Goal: Find contact information: Obtain details needed to contact an individual or organization

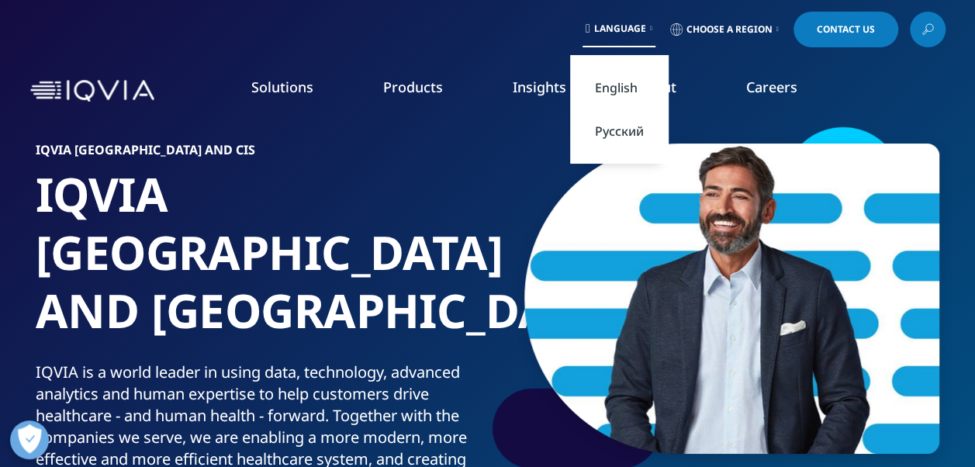
click at [622, 124] on link "Русский" at bounding box center [619, 130] width 98 height 43
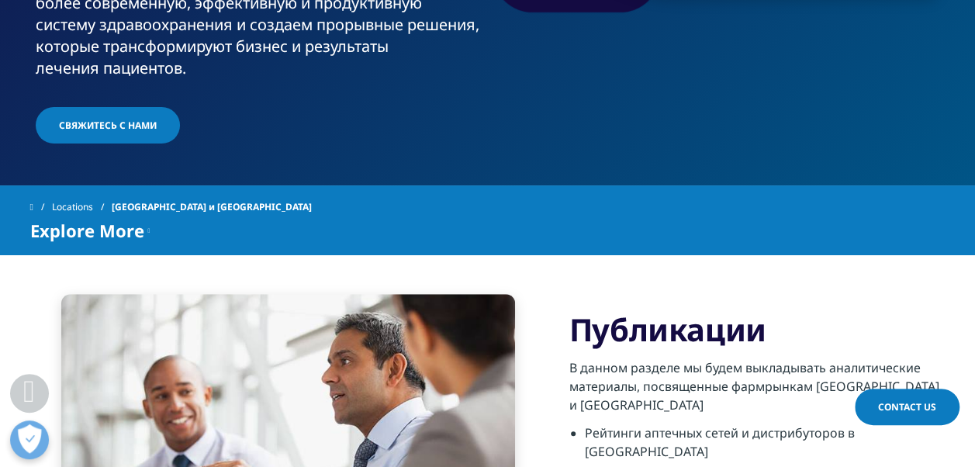
scroll to position [533, 0]
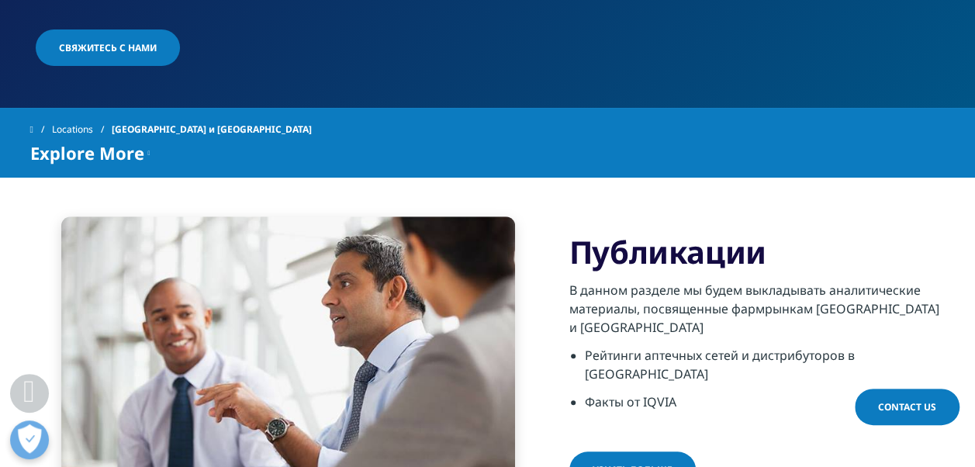
drag, startPoint x: 697, startPoint y: 299, endPoint x: 637, endPoint y: 300, distance: 60.5
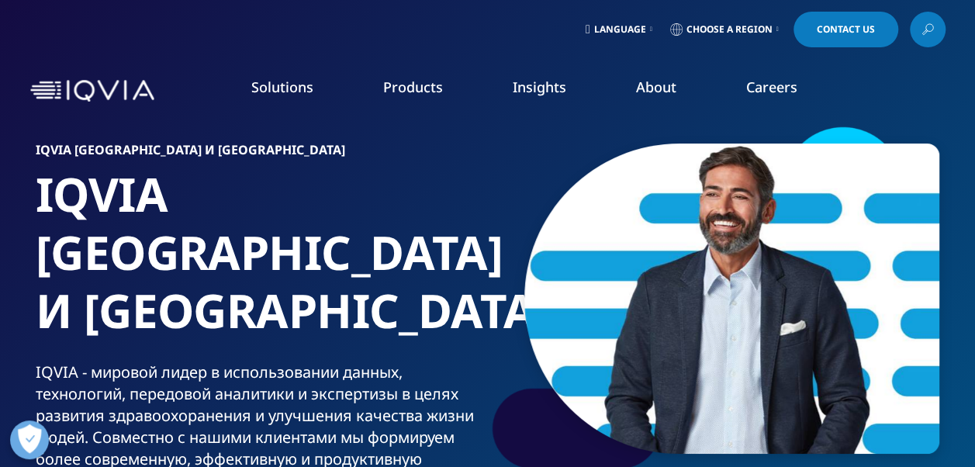
scroll to position [78, 0]
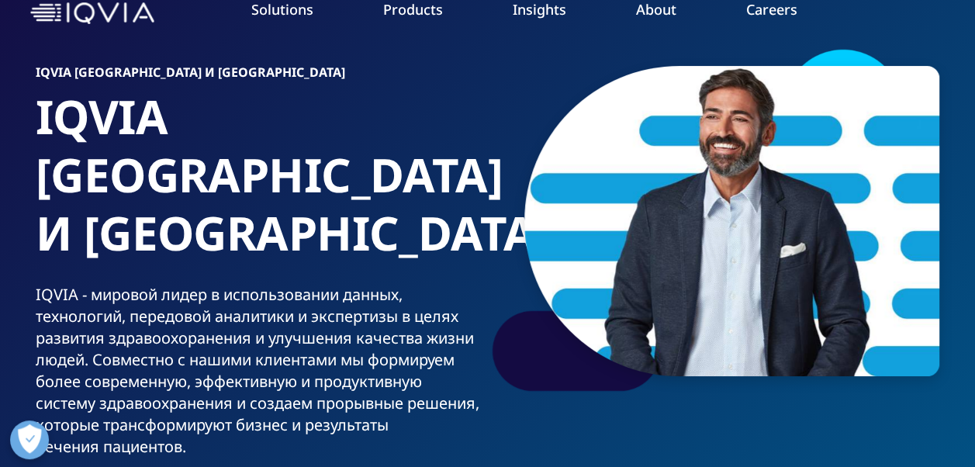
click at [347, 121] on link "Information Management" at bounding box center [380, 117] width 223 height 17
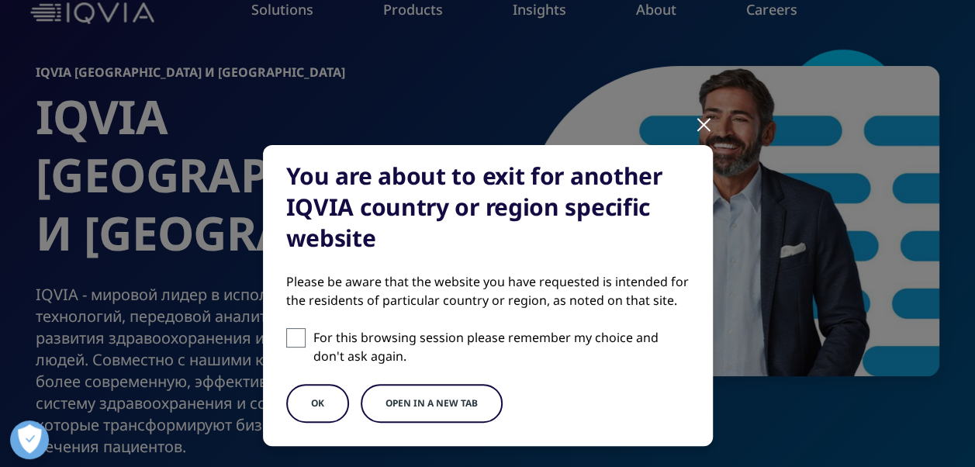
click at [309, 392] on button "OK" at bounding box center [317, 403] width 63 height 39
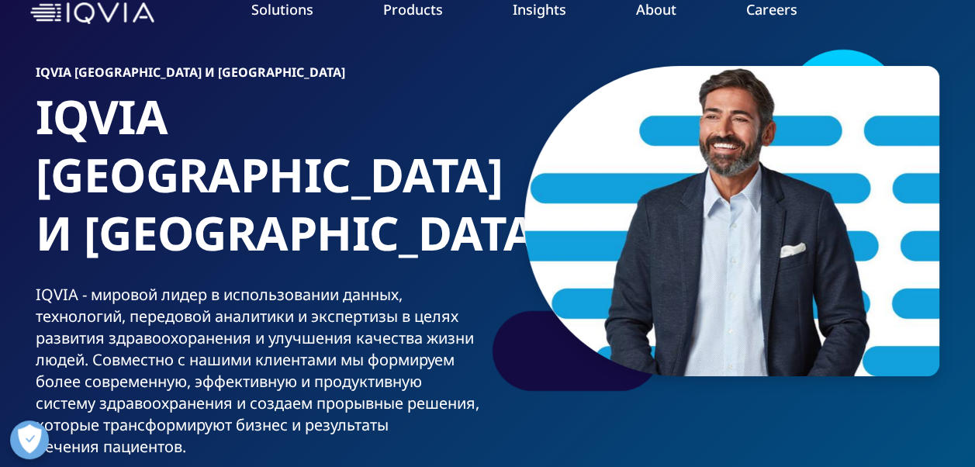
scroll to position [388, 0]
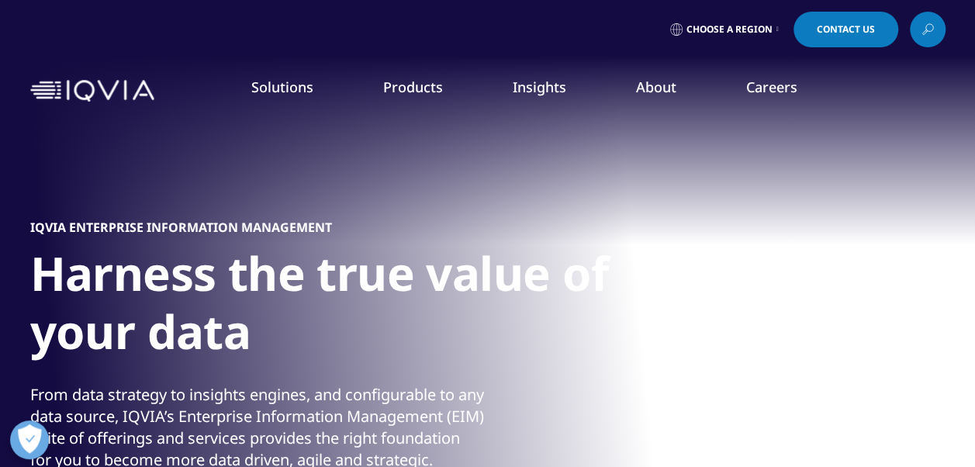
click at [761, 26] on span "Choose a Region" at bounding box center [729, 29] width 86 height 12
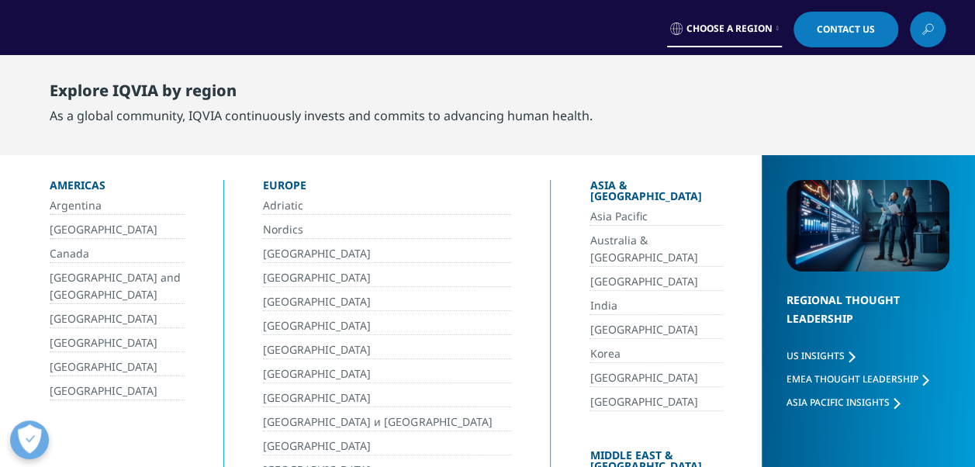
scroll to position [78, 0]
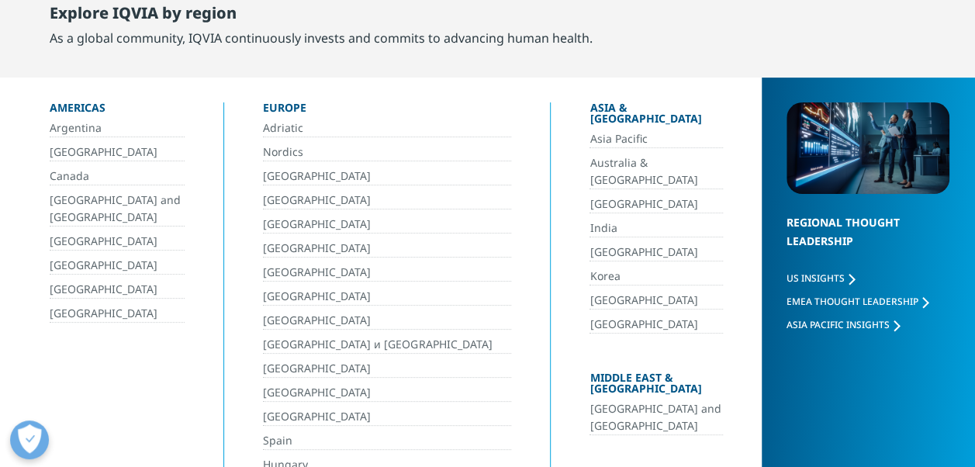
click at [290, 340] on link "[GEOGRAPHIC_DATA] и [GEOGRAPHIC_DATA]" at bounding box center [387, 345] width 248 height 18
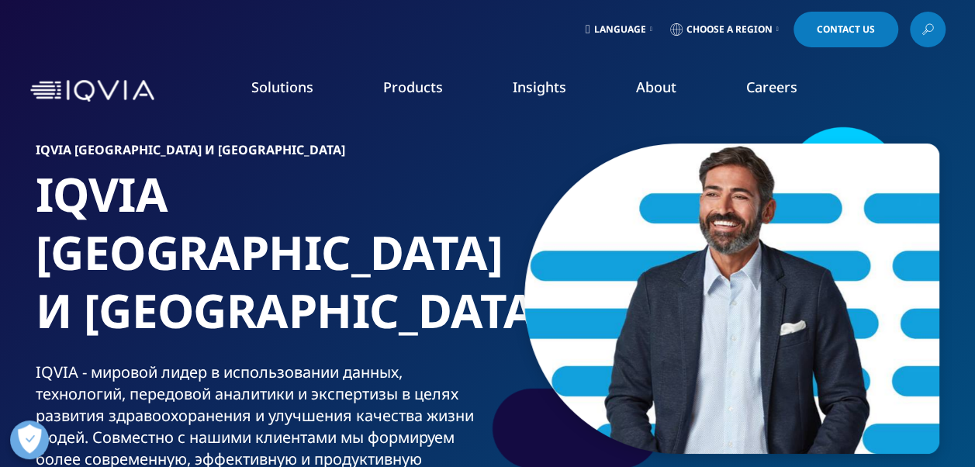
click at [599, 28] on span "Language" at bounding box center [620, 29] width 52 height 12
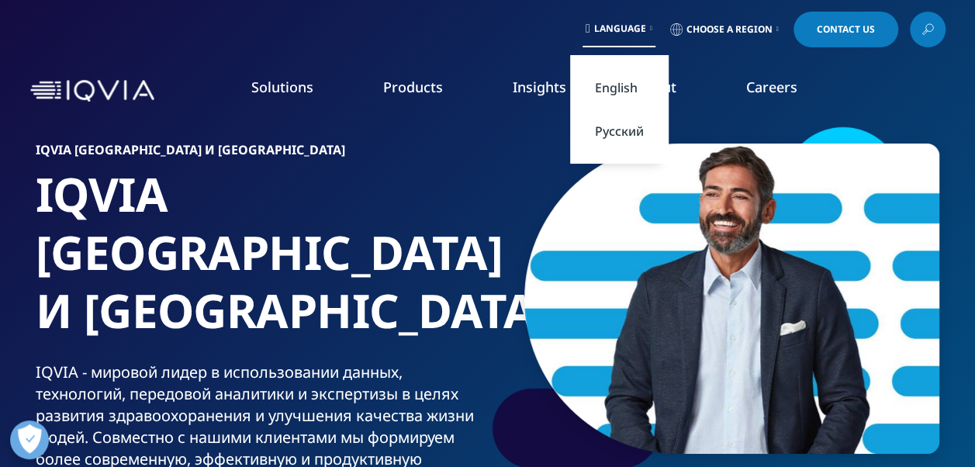
click at [615, 132] on link "Русский" at bounding box center [619, 130] width 98 height 43
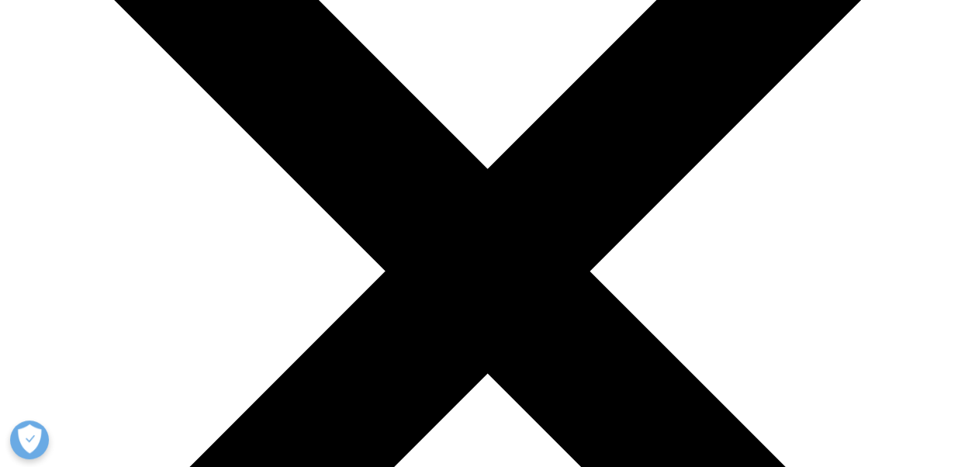
scroll to position [388, 0]
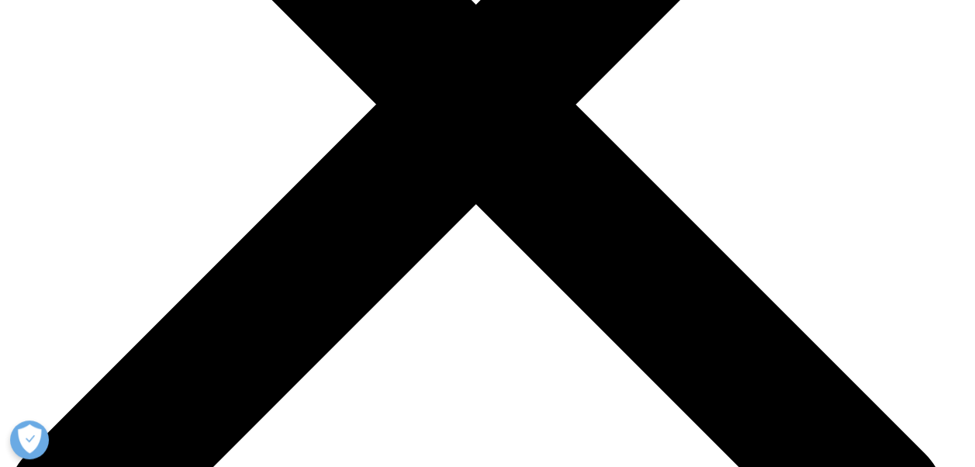
scroll to position [543, 0]
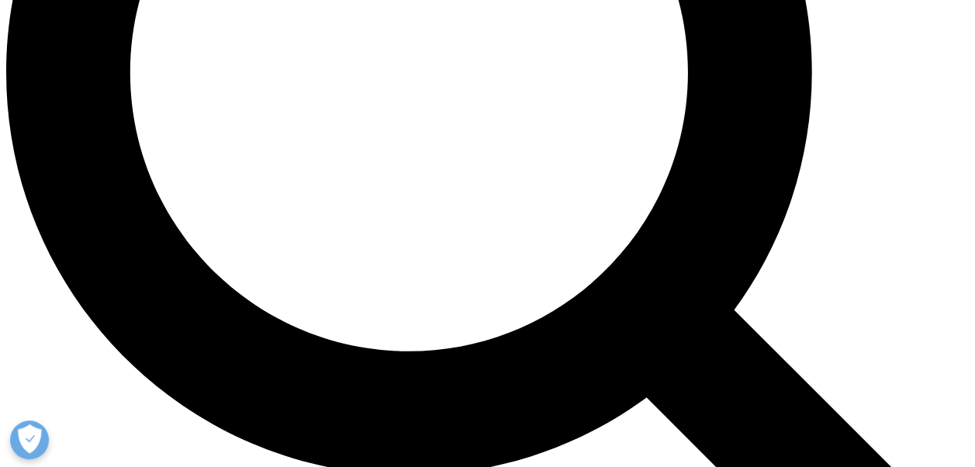
scroll to position [1396, 0]
